Goal: Task Accomplishment & Management: Manage account settings

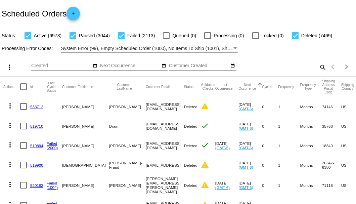
click at [320, 72] on mat-icon "search" at bounding box center [322, 67] width 8 height 10
click at [320, 69] on input "Search" at bounding box center [282, 65] width 89 height 5
paste input "rickteller@yahoo.com"
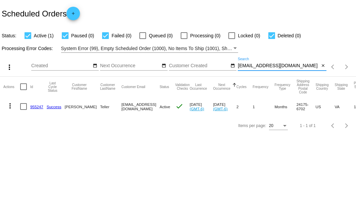
type input "rickteller@yahoo.com"
click at [38, 106] on link "955247" at bounding box center [36, 106] width 13 height 4
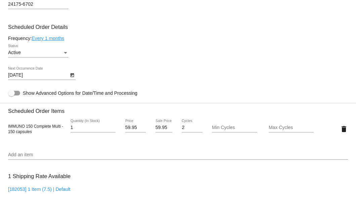
scroll to position [312, 0]
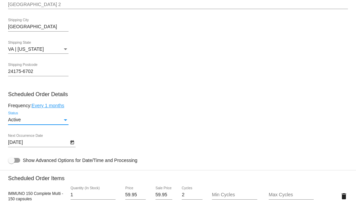
click at [62, 121] on div "Status" at bounding box center [65, 119] width 6 height 5
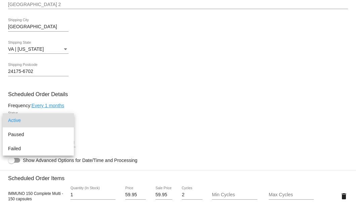
click at [106, 125] on div at bounding box center [178, 102] width 356 height 204
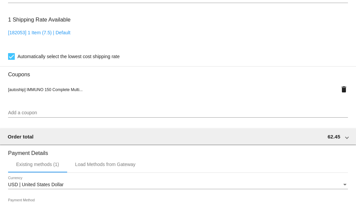
scroll to position [648, 0]
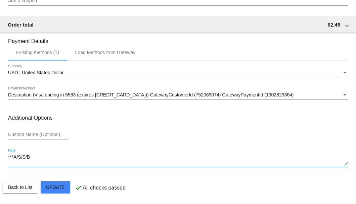
drag, startPoint x: 34, startPoint y: 158, endPoint x: 6, endPoint y: 161, distance: 28.0
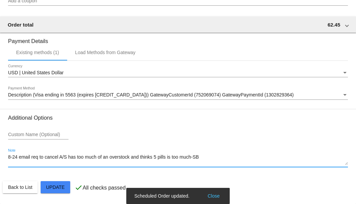
type textarea "8-24 email req to cancel A/S has too much of an overstock and thinks 5 pills is…"
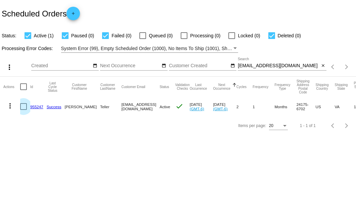
click at [26, 108] on div at bounding box center [23, 106] width 7 height 7
click at [24, 110] on input "checkbox" at bounding box center [23, 110] width 0 height 0
checkbox input "true"
click at [11, 105] on mat-icon "more_vert" at bounding box center [10, 106] width 8 height 8
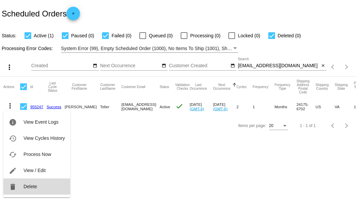
click at [36, 183] on button "delete Delete" at bounding box center [36, 186] width 67 height 16
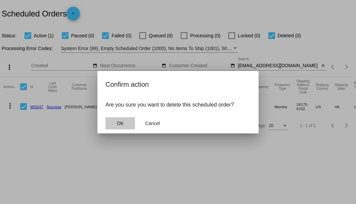
click at [114, 124] on button "OK" at bounding box center [120, 123] width 30 height 12
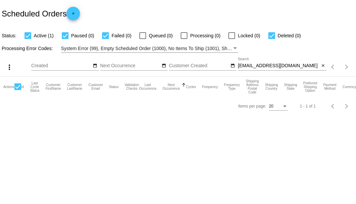
click at [284, 66] on input "rickteller@yahoo.com" at bounding box center [279, 65] width 82 height 5
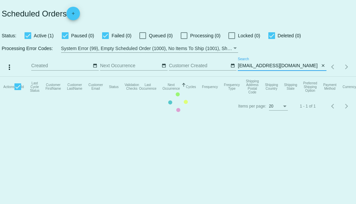
type input "rickteller@yahoo.com"
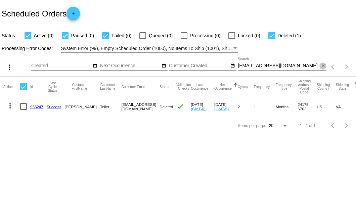
click at [323, 67] on mat-icon "close" at bounding box center [323, 65] width 5 height 5
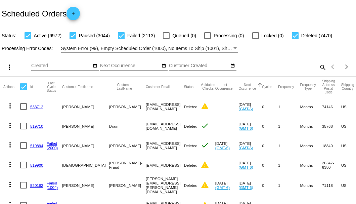
click at [318, 72] on mat-icon "search" at bounding box center [322, 67] width 8 height 10
click at [318, 69] on input "Search" at bounding box center [282, 65] width 89 height 5
paste input "[EMAIL_ADDRESS][DOMAIN_NAME]"
type input "[EMAIL_ADDRESS][DOMAIN_NAME]"
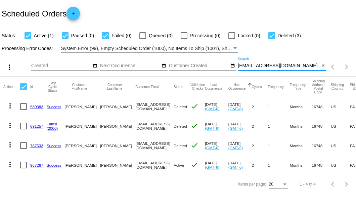
scroll to position [12, 0]
click at [34, 167] on link "967267" at bounding box center [36, 165] width 13 height 4
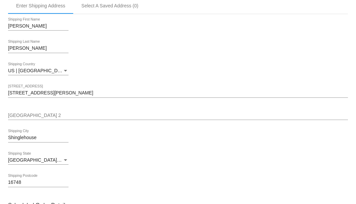
scroll to position [291, 0]
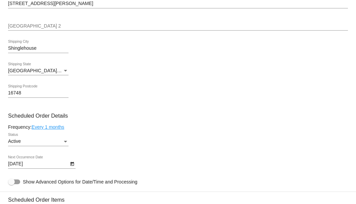
click at [74, 163] on icon "Open calendar" at bounding box center [72, 164] width 5 height 8
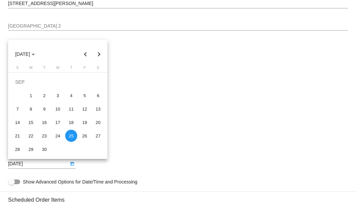
click at [122, 73] on div at bounding box center [178, 102] width 356 height 204
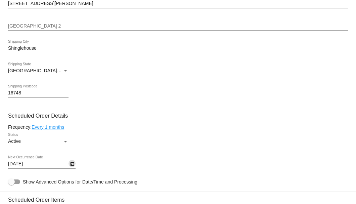
click at [62, 140] on div "Status" at bounding box center [65, 141] width 6 height 5
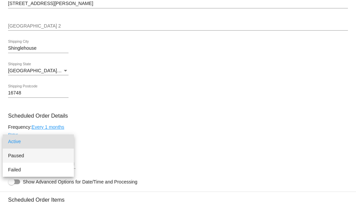
click at [34, 157] on span "Paused" at bounding box center [38, 155] width 60 height 14
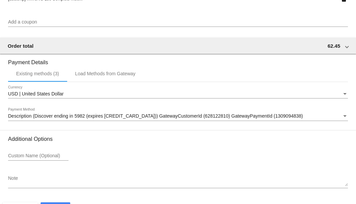
scroll to position [648, 0]
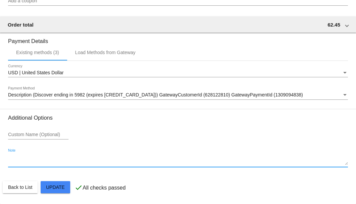
click at [42, 161] on textarea "Note" at bounding box center [178, 160] width 340 height 11
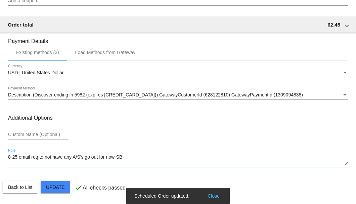
type textarea "8-25 email req to not have any A/S's go out for now-SB"
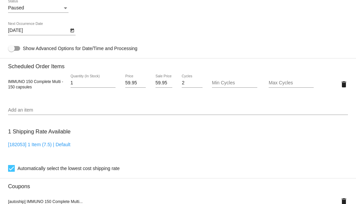
scroll to position [335, 0]
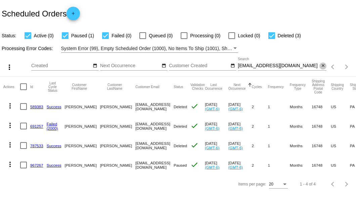
click at [322, 66] on mat-icon "close" at bounding box center [323, 65] width 5 height 5
